Goal: Task Accomplishment & Management: Manage account settings

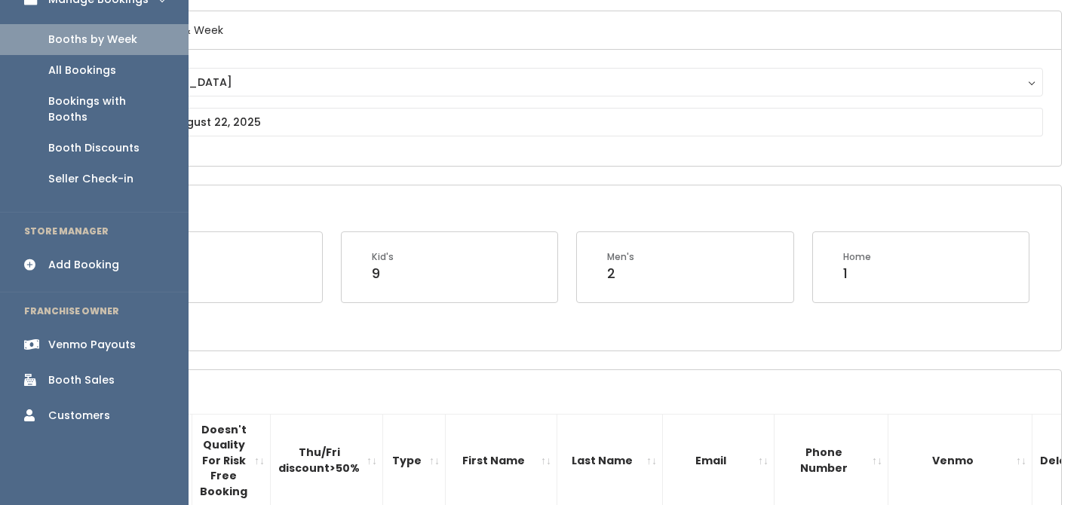
scroll to position [123, 0]
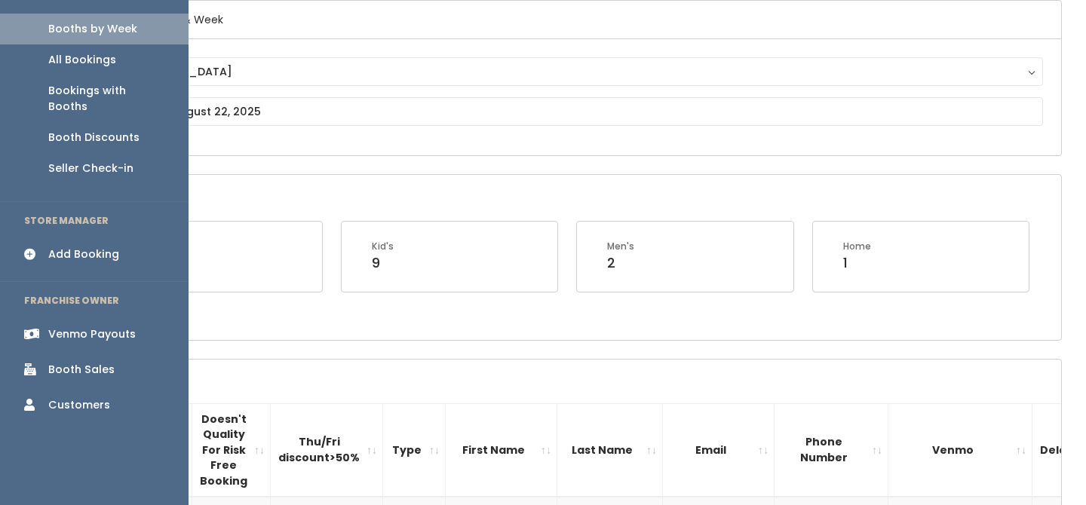
click at [89, 362] on div "Booth Sales" at bounding box center [81, 370] width 66 height 16
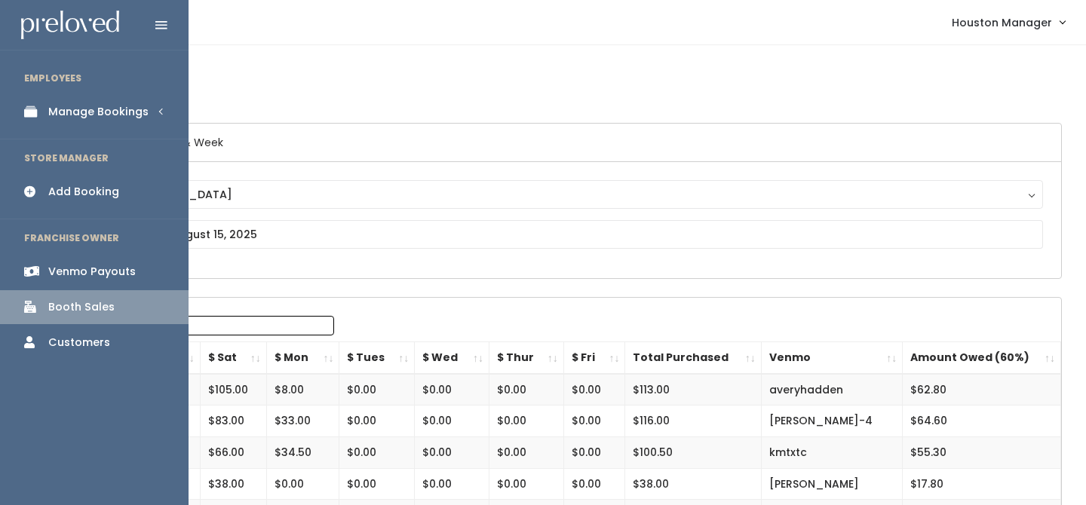
click at [66, 115] on div "Manage Bookings" at bounding box center [98, 112] width 100 height 16
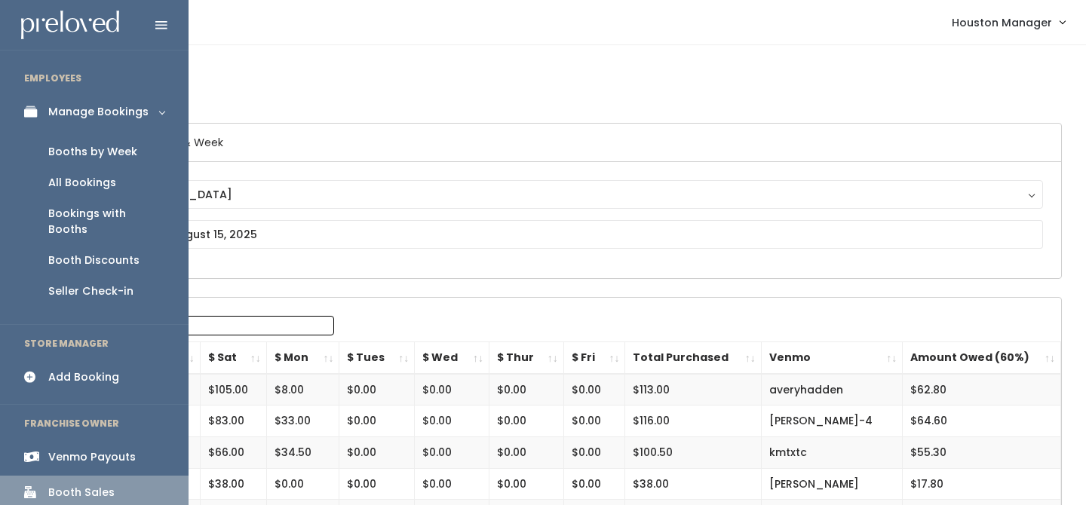
click at [72, 144] on div "Booths by Week" at bounding box center [92, 152] width 89 height 16
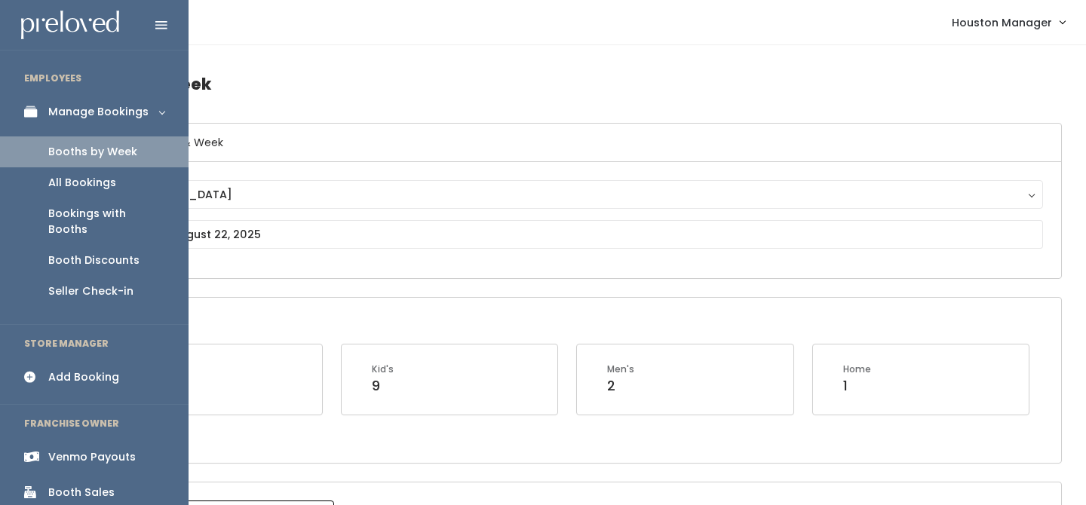
click at [69, 485] on div "Booth Sales" at bounding box center [81, 493] width 66 height 16
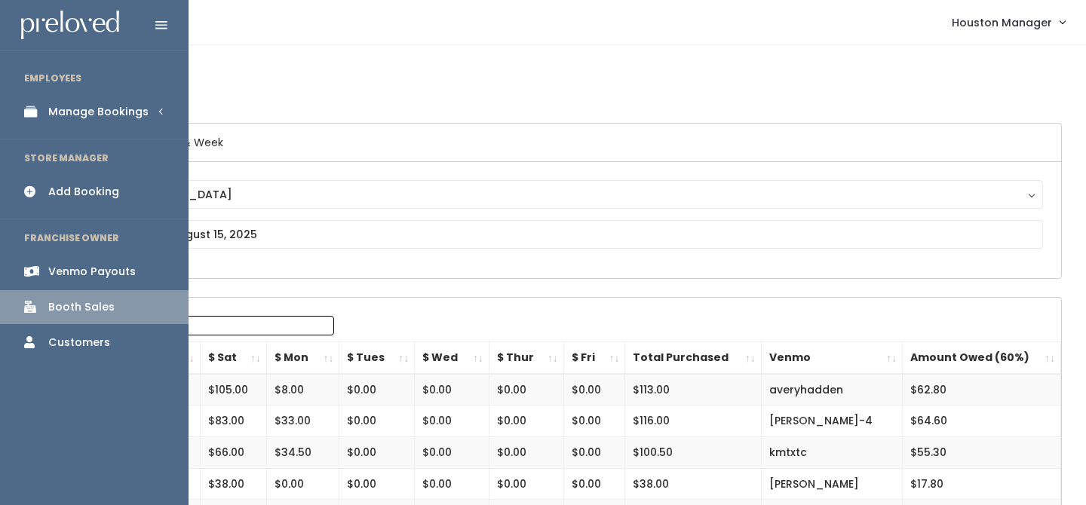
click at [114, 112] on div "Manage Bookings" at bounding box center [98, 112] width 100 height 16
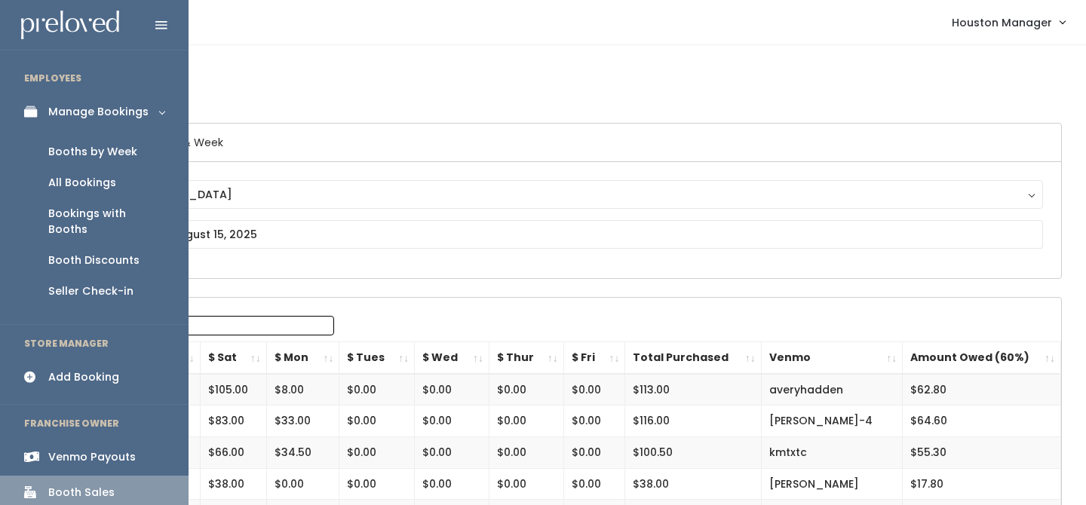
click at [100, 253] on div "Booth Discounts" at bounding box center [93, 261] width 91 height 16
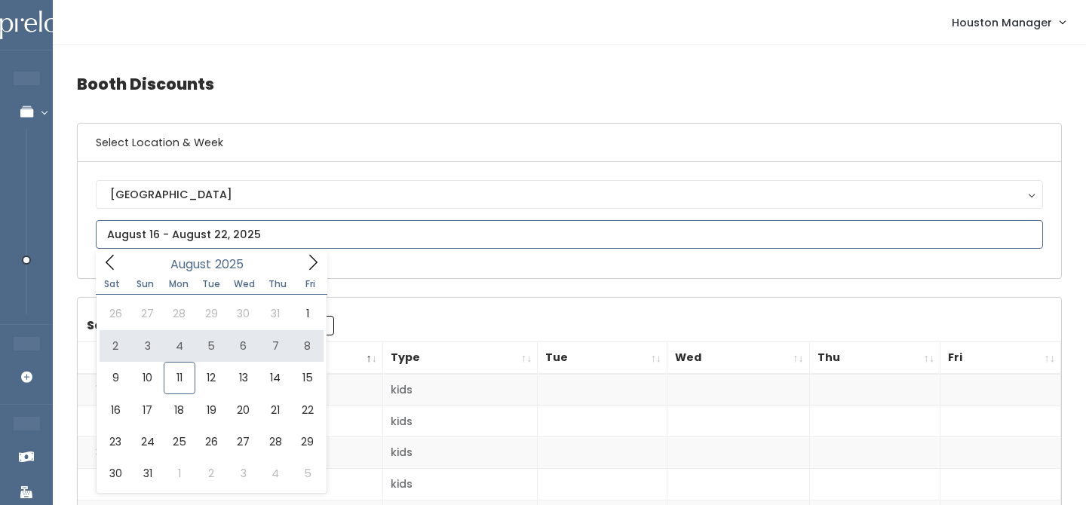
type input "August 2 to August 8"
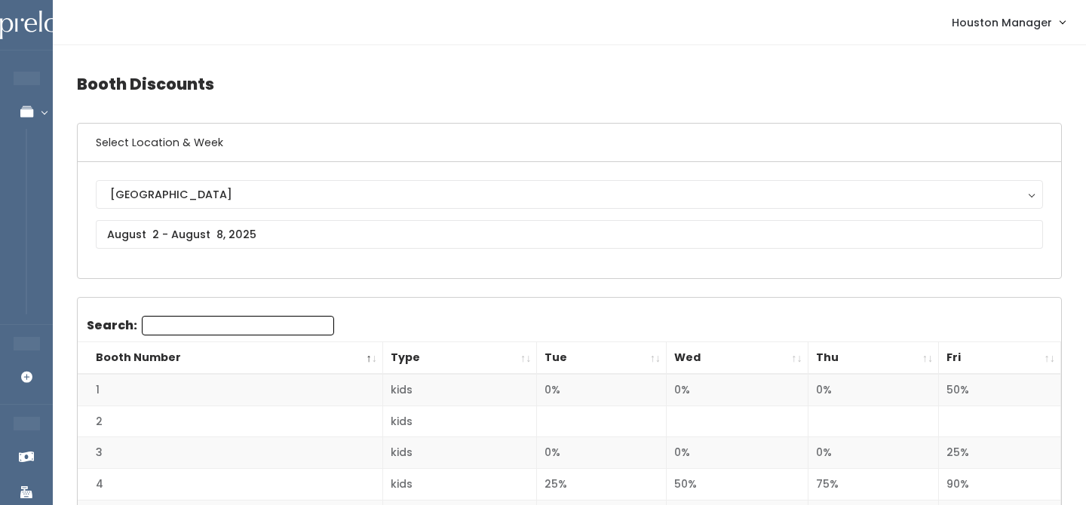
click at [650, 353] on th "Tue" at bounding box center [602, 358] width 130 height 32
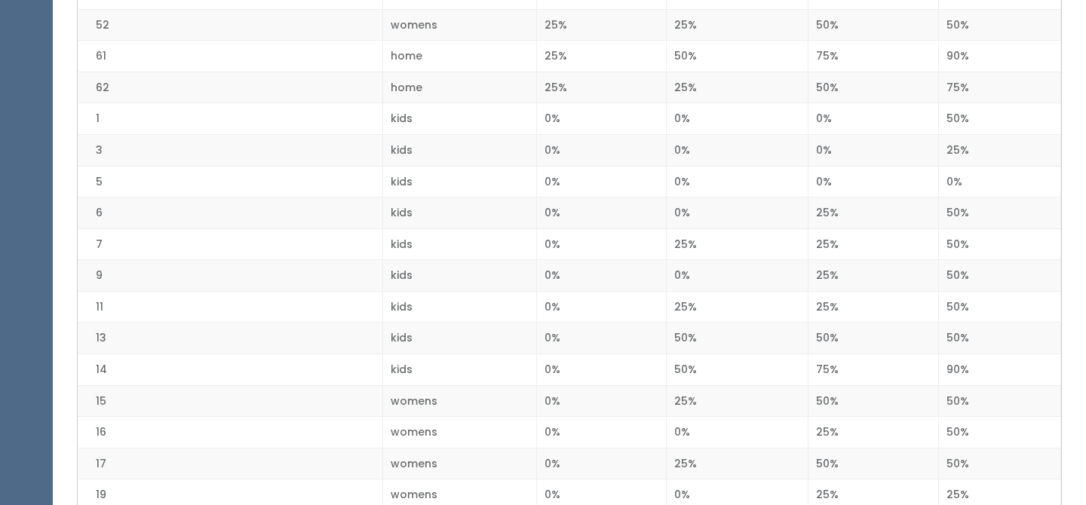
scroll to position [935, 0]
